Goal: Obtain resource: Download file/media

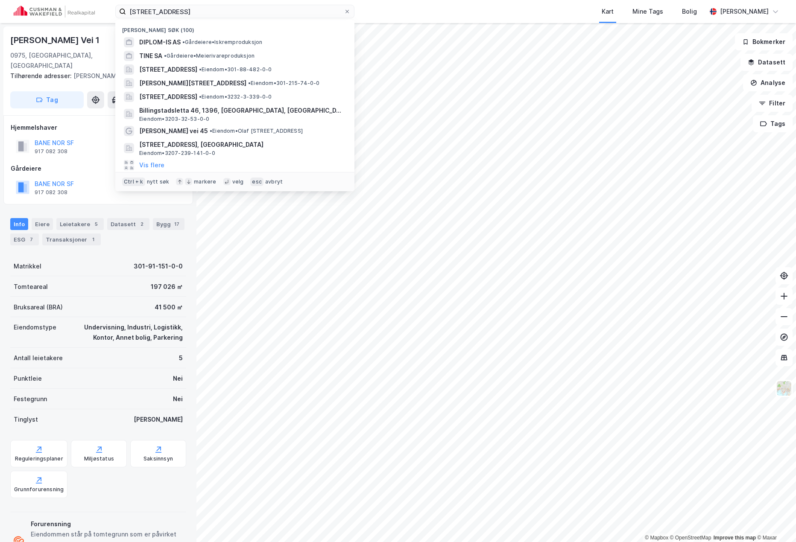
click at [16, 6] on div "østre aker vei 88 Nylige søk (100) DIPLOM-IS AS • Gårdeiere • Iskremproduksjon …" at bounding box center [398, 11] width 796 height 23
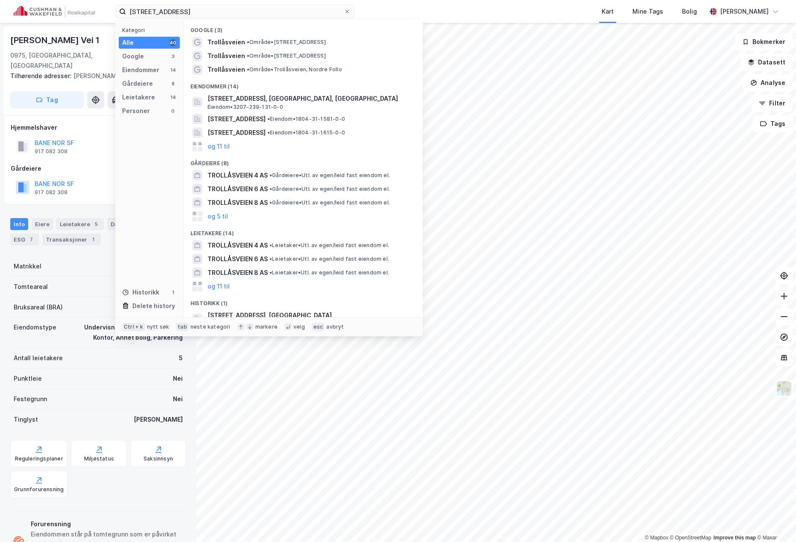
type input "[STREET_ADDRESS]"
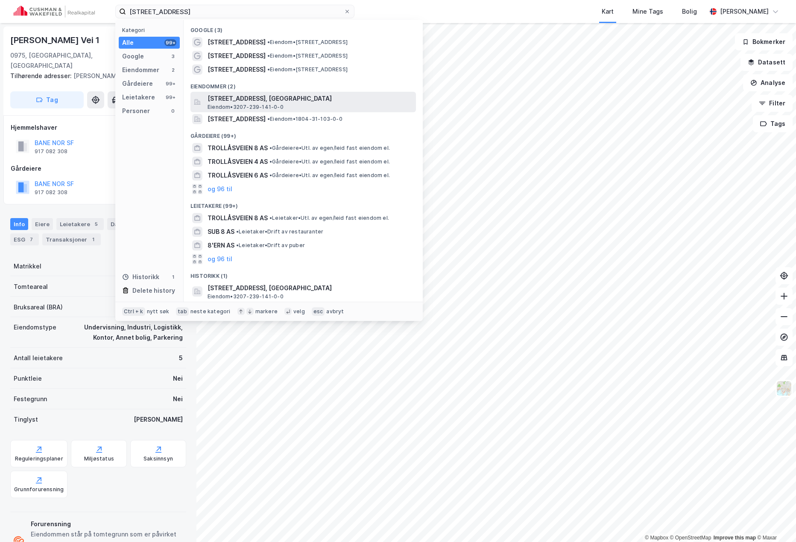
click at [277, 98] on span "[STREET_ADDRESS], [GEOGRAPHIC_DATA]" at bounding box center [310, 99] width 205 height 10
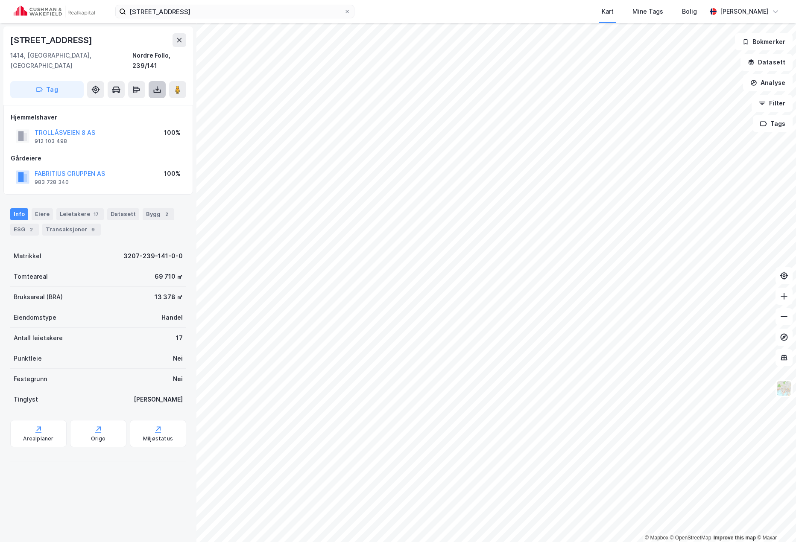
click at [162, 81] on button at bounding box center [157, 89] width 17 height 17
click at [123, 103] on div "Last ned grunnbok" at bounding box center [115, 106] width 50 height 7
